Goal: Transaction & Acquisition: Book appointment/travel/reservation

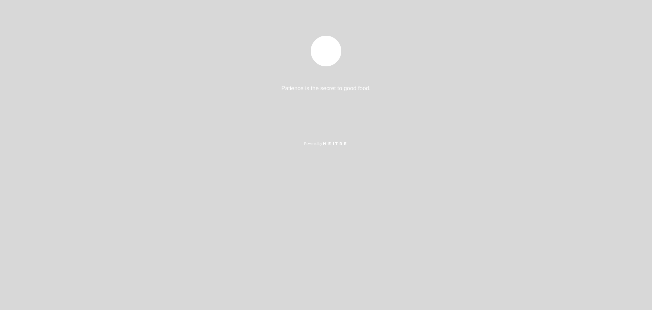
select select "es"
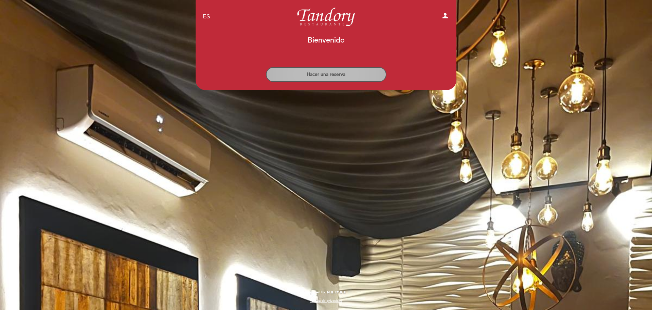
click at [339, 74] on button "Hacer una reserva" at bounding box center [326, 74] width 121 height 15
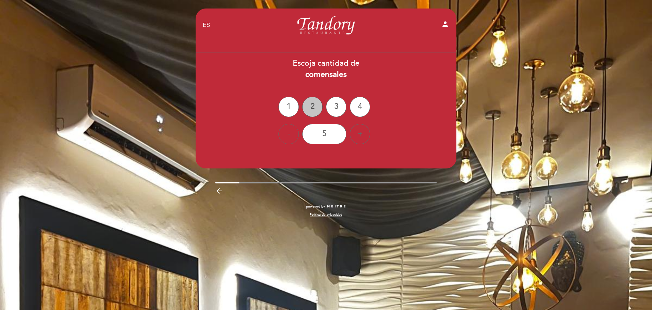
click at [314, 105] on div "2" at bounding box center [312, 107] width 20 height 20
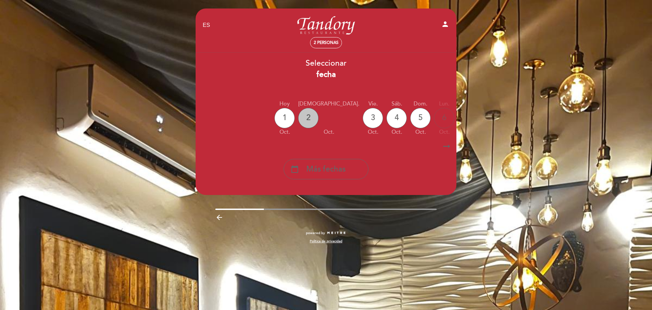
click at [313, 116] on div "2" at bounding box center [308, 118] width 20 height 20
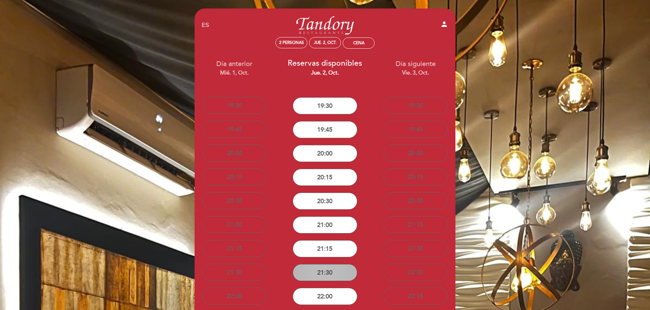
click at [334, 271] on button "21:30" at bounding box center [325, 272] width 65 height 17
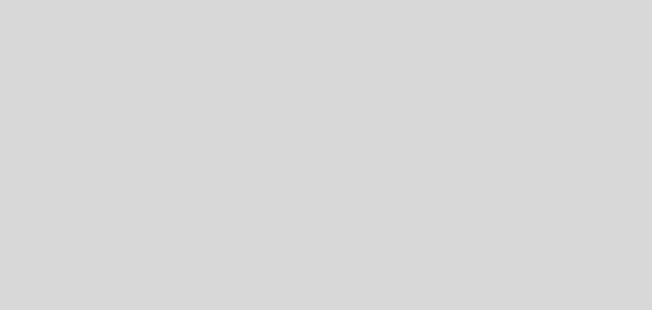
select select "es"
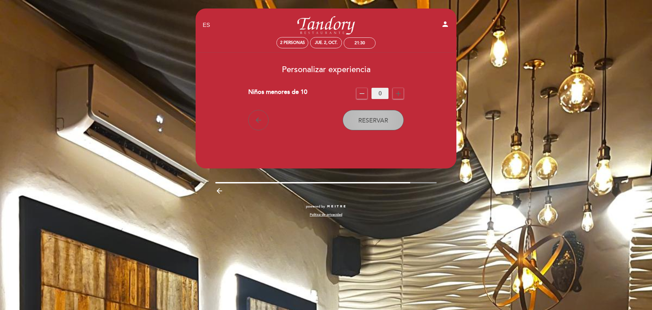
click at [375, 121] on span "Reservar" at bounding box center [373, 120] width 30 height 7
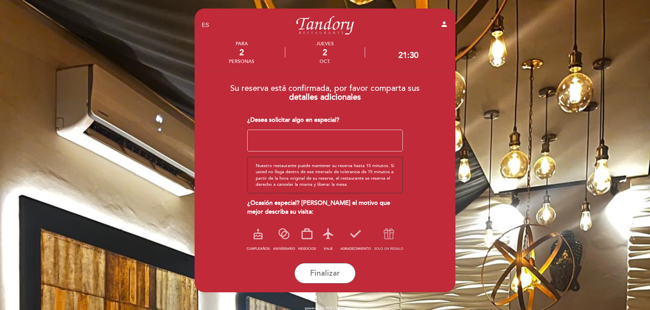
click at [391, 237] on icon at bounding box center [389, 234] width 18 height 18
click at [330, 270] on span "Finalizar" at bounding box center [325, 273] width 30 height 10
